Goal: Information Seeking & Learning: Learn about a topic

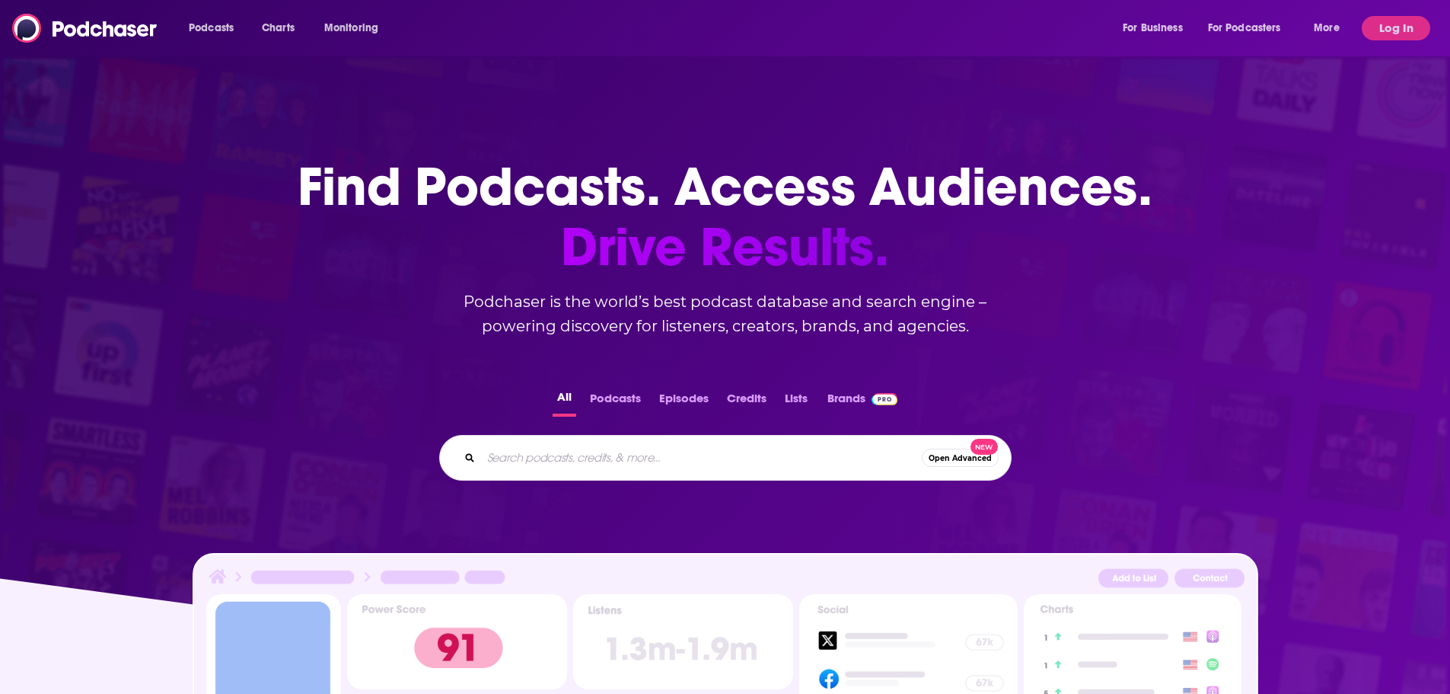
click at [673, 457] on input "Search podcasts, credits, & more..." at bounding box center [701, 457] width 441 height 24
click at [1404, 25] on button "Log In" at bounding box center [1396, 28] width 69 height 24
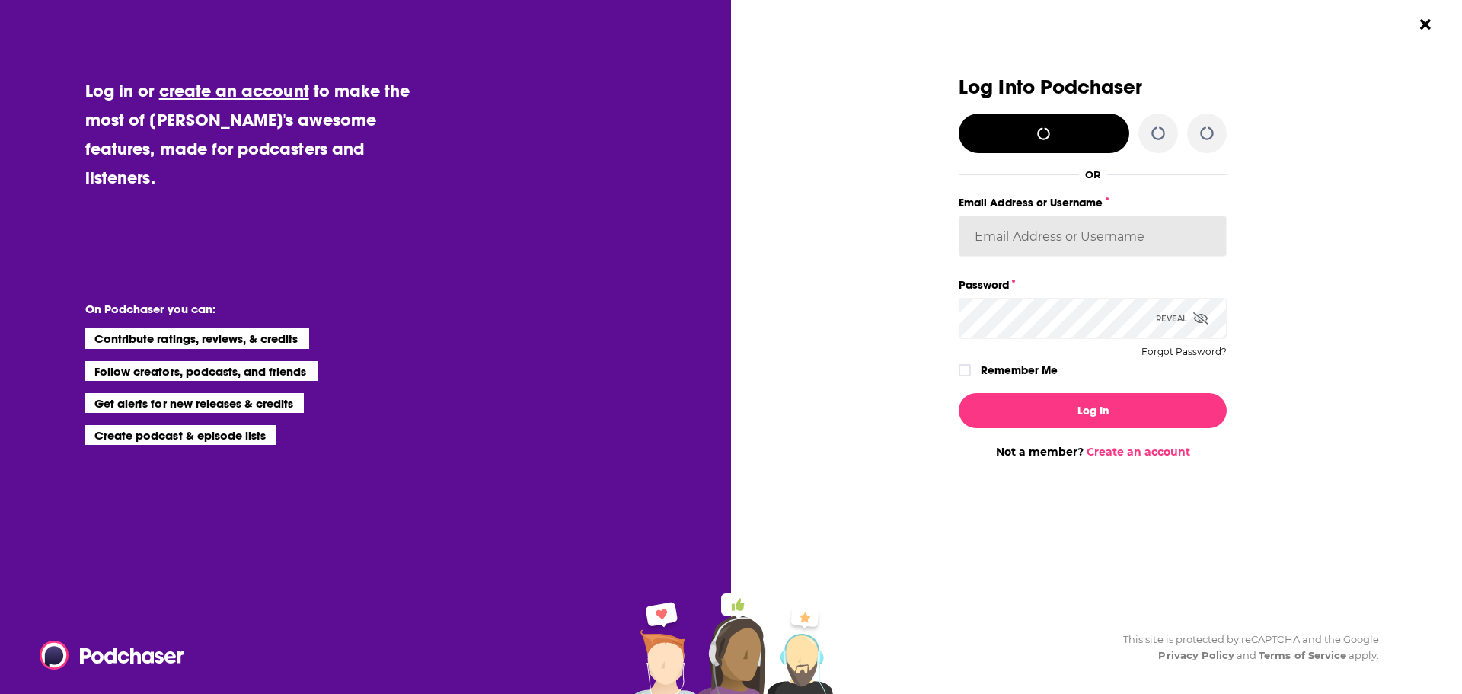
type input "agoldsmithwissman"
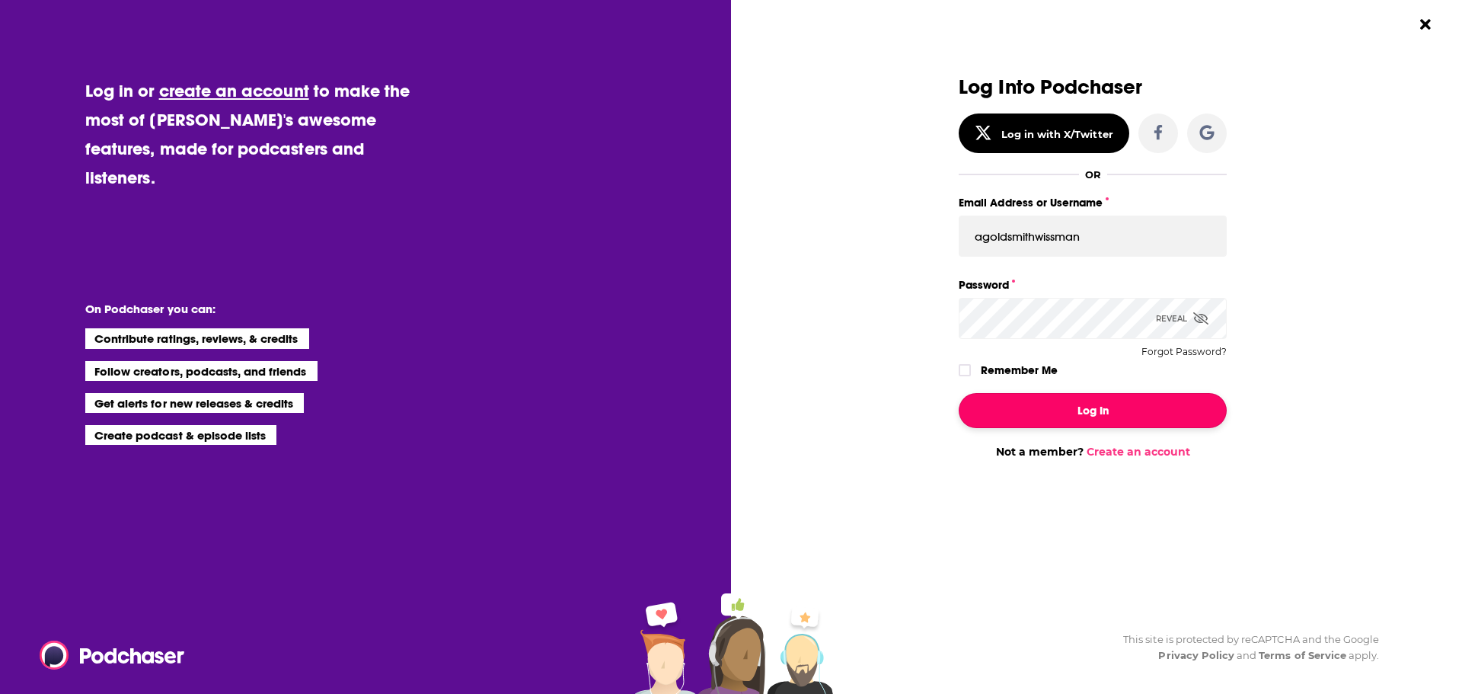
click at [1063, 425] on button "Log In" at bounding box center [1093, 410] width 268 height 35
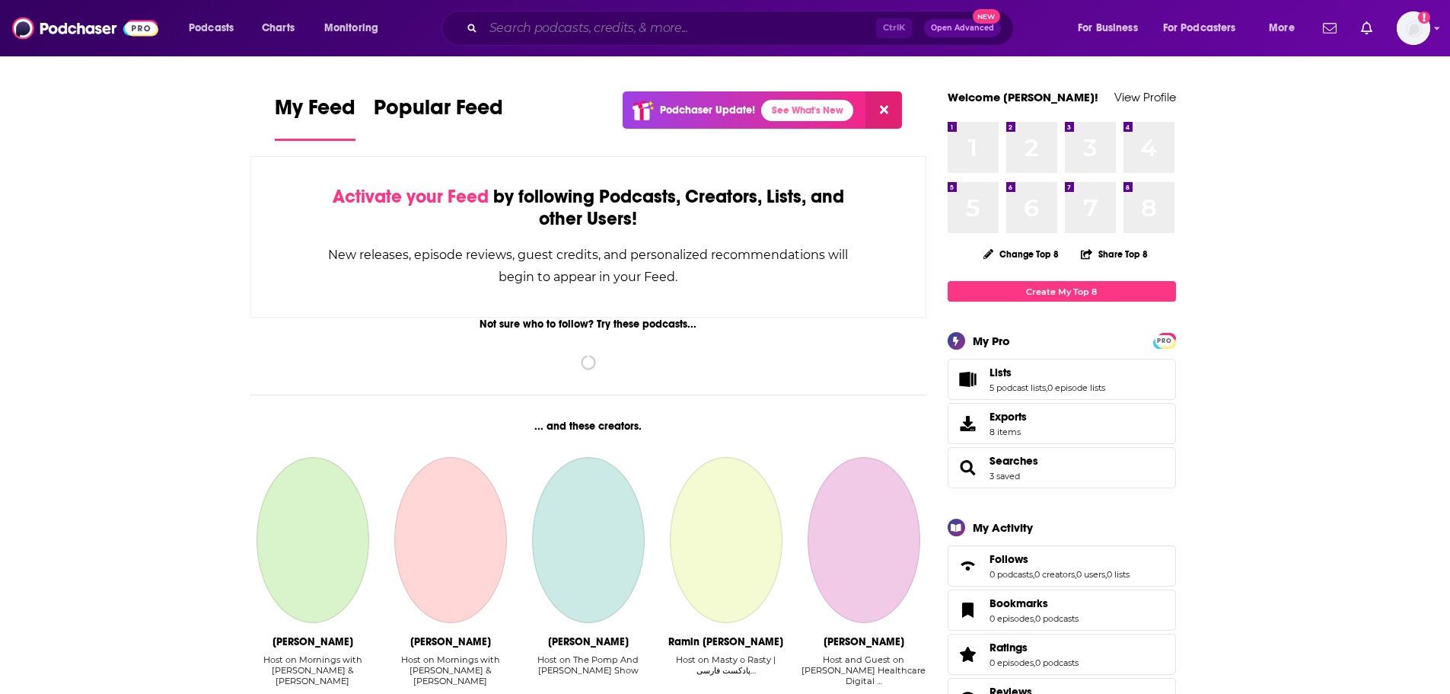
click at [566, 30] on input "Search podcasts, credits, & more..." at bounding box center [679, 28] width 393 height 24
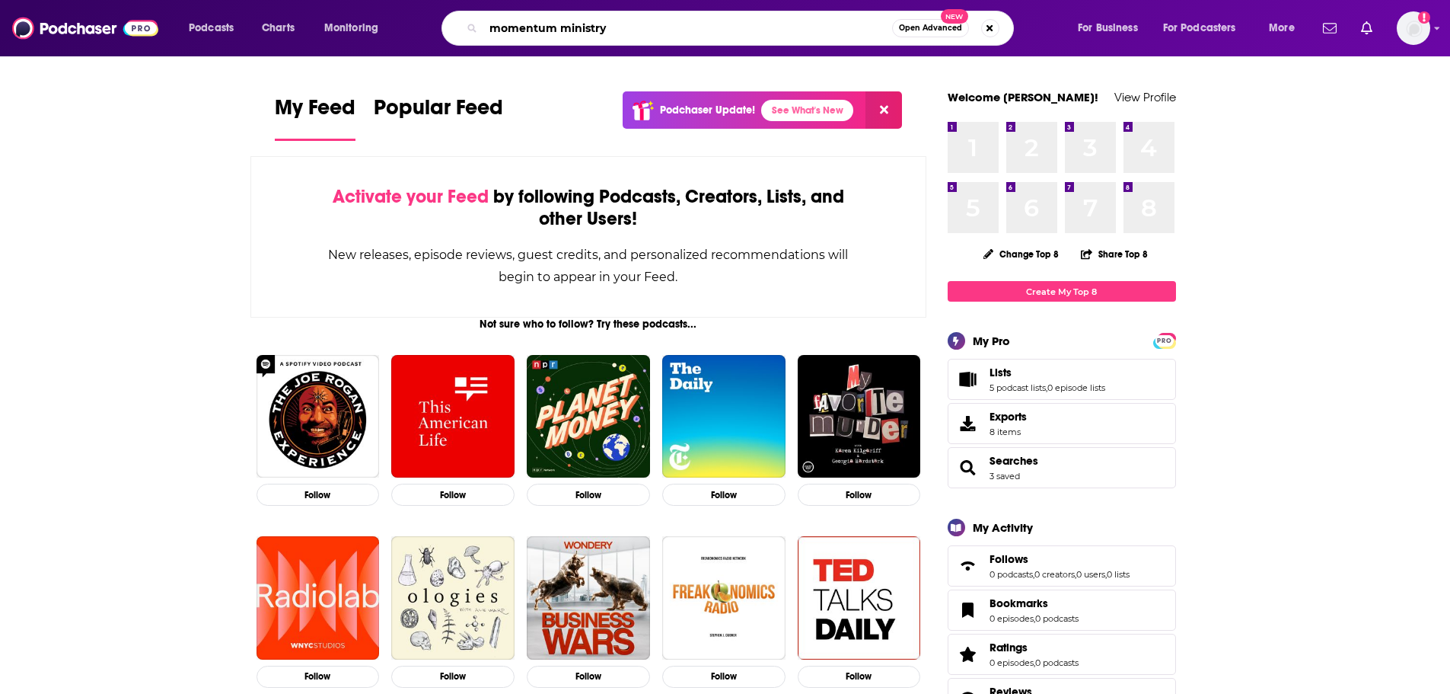
type input "momentum ministry"
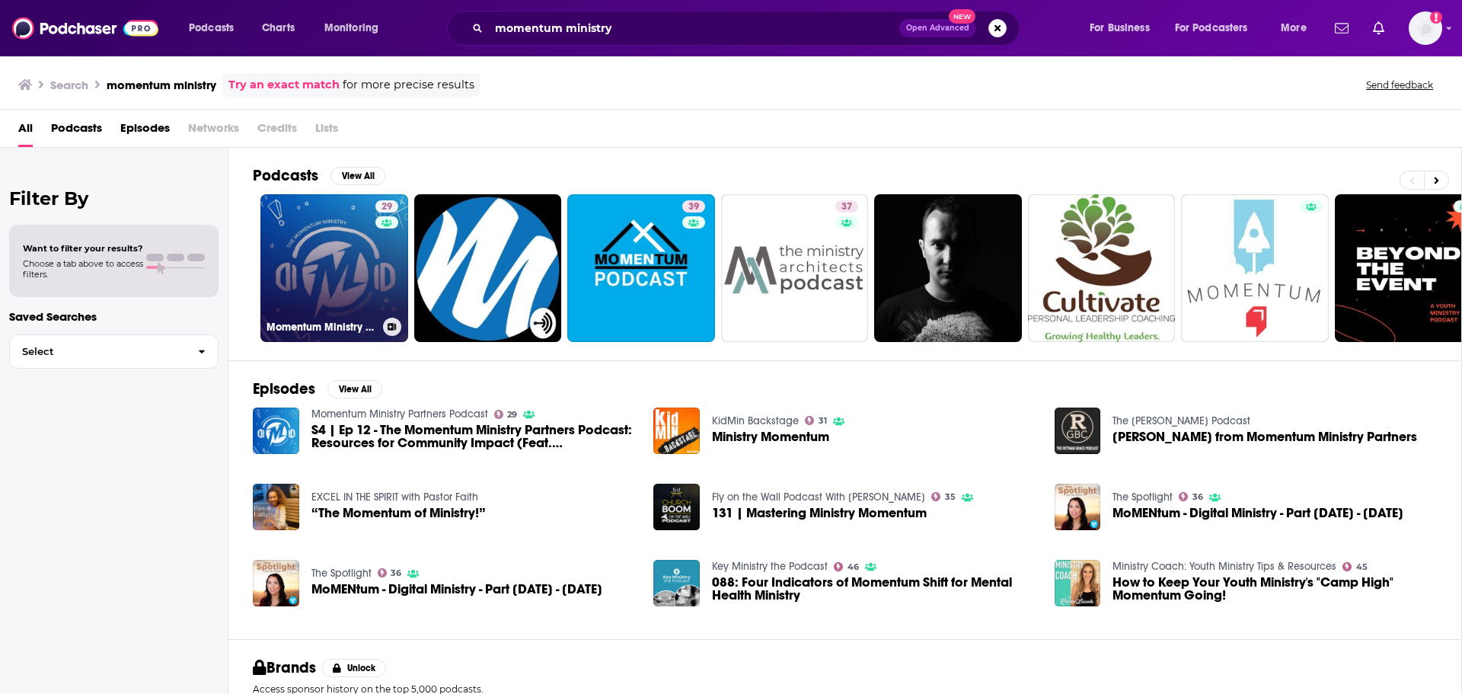
click at [349, 259] on link "29 Momentum Ministry Partners Podcast" at bounding box center [334, 268] width 148 height 148
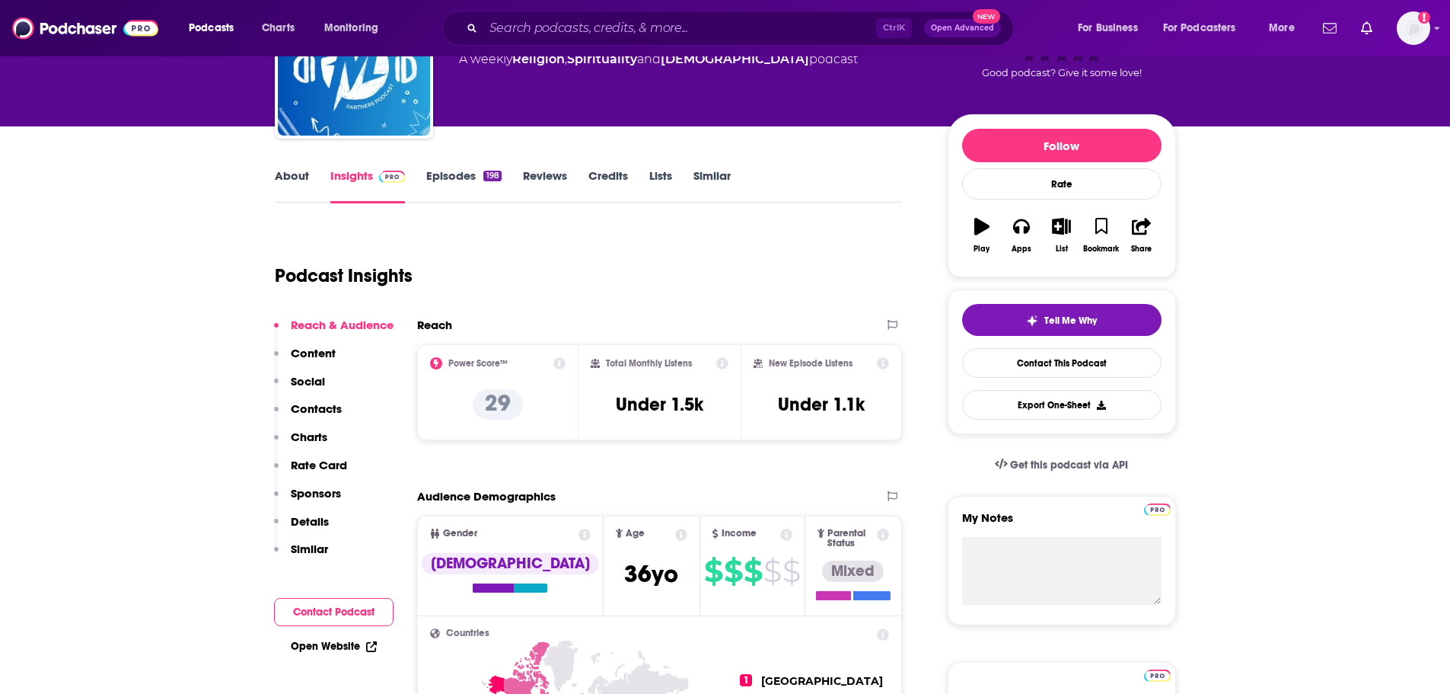
scroll to position [152, 0]
